Goal: Task Accomplishment & Management: Manage account settings

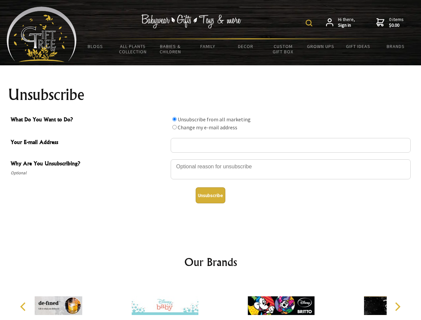
click at [310, 23] on img at bounding box center [309, 23] width 7 height 7
click at [211, 159] on div at bounding box center [291, 170] width 240 height 23
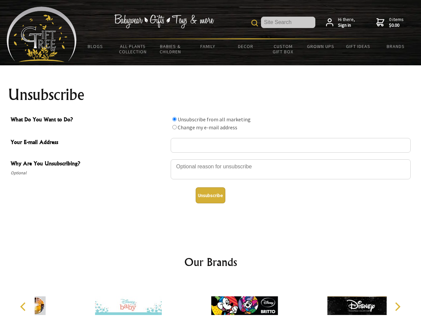
click at [174, 119] on input "What Do You Want to Do?" at bounding box center [174, 119] width 4 height 4
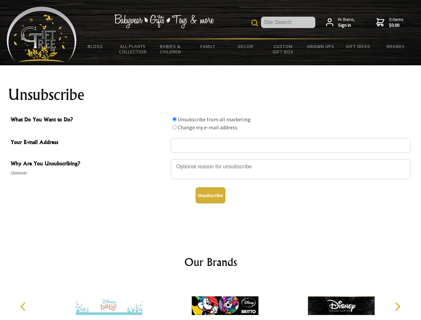
click at [174, 127] on input "What Do You Want to Do?" at bounding box center [174, 127] width 4 height 4
radio input "true"
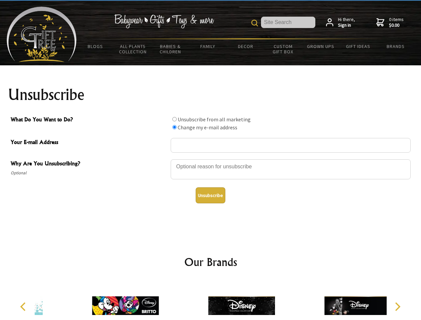
click at [210, 195] on button "Unsubscribe" at bounding box center [211, 195] width 30 height 16
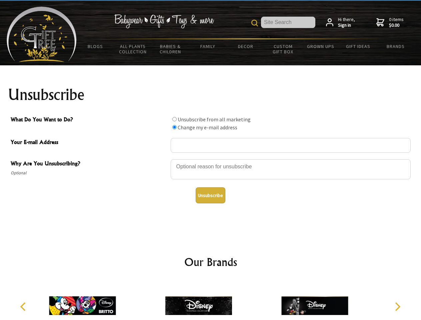
click at [24, 307] on icon "Previous" at bounding box center [23, 306] width 9 height 9
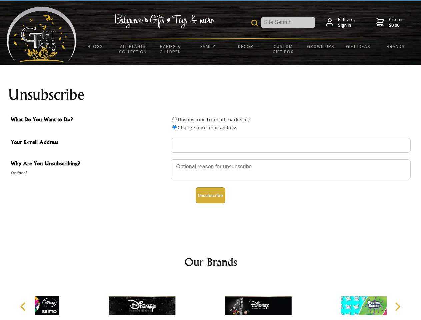
click at [398, 307] on icon "Next" at bounding box center [397, 306] width 9 height 9
